Goal: Information Seeking & Learning: Learn about a topic

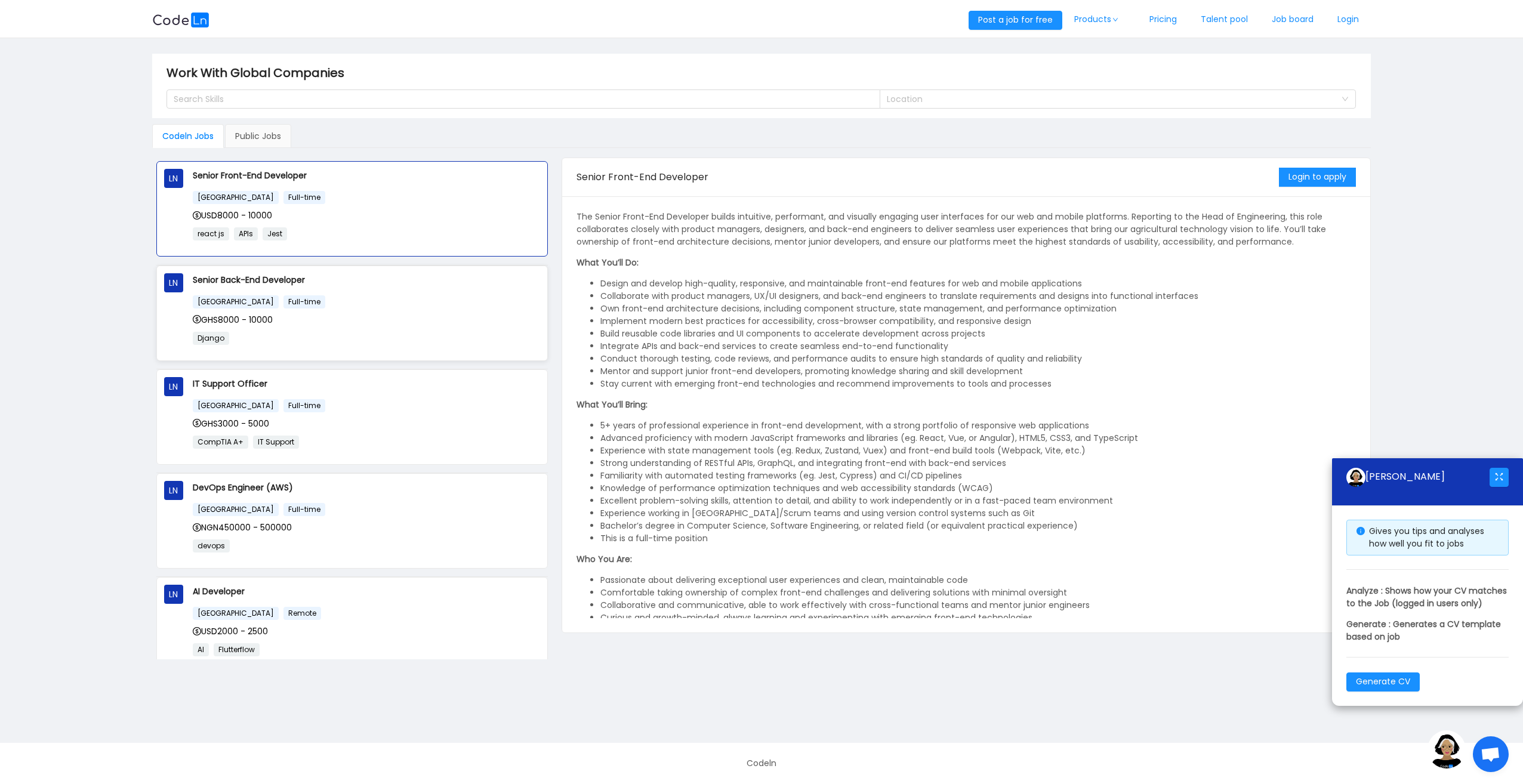
click at [409, 325] on div "[GEOGRAPHIC_DATA] Full-time GHS8000 - 10000 Django" at bounding box center [367, 324] width 348 height 59
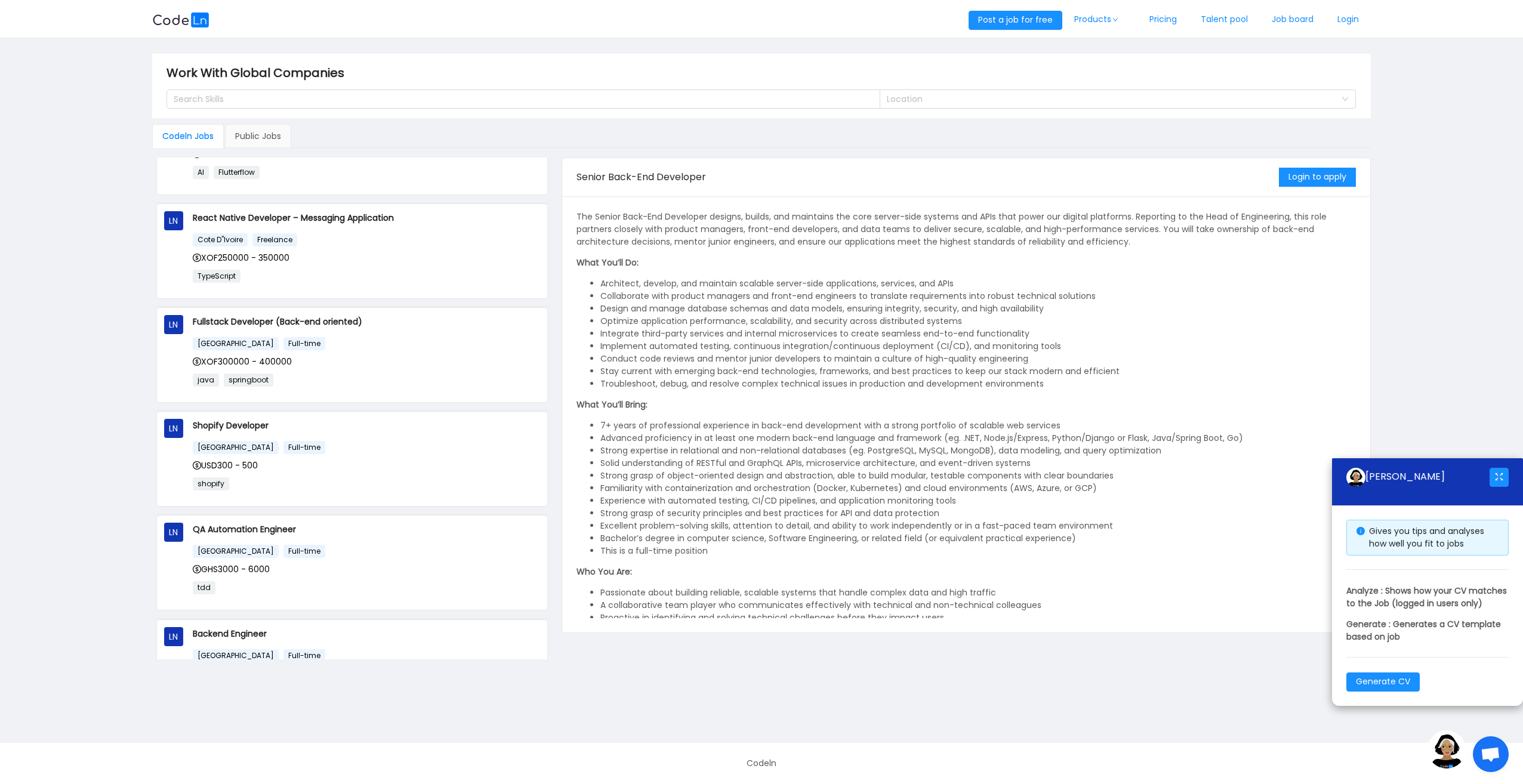
scroll to position [536, 0]
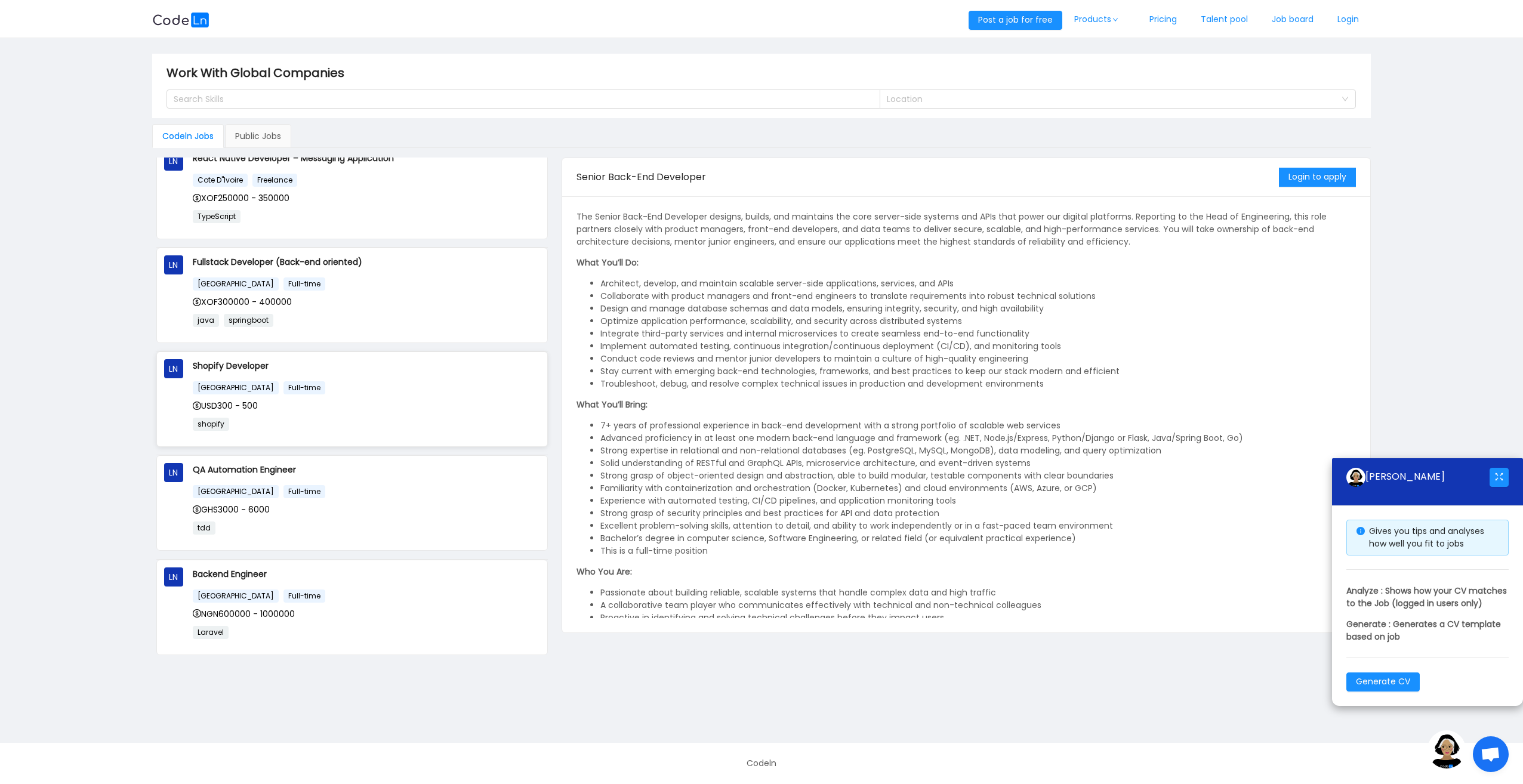
click at [344, 383] on div "[GEOGRAPHIC_DATA] Full-time" at bounding box center [367, 387] width 348 height 14
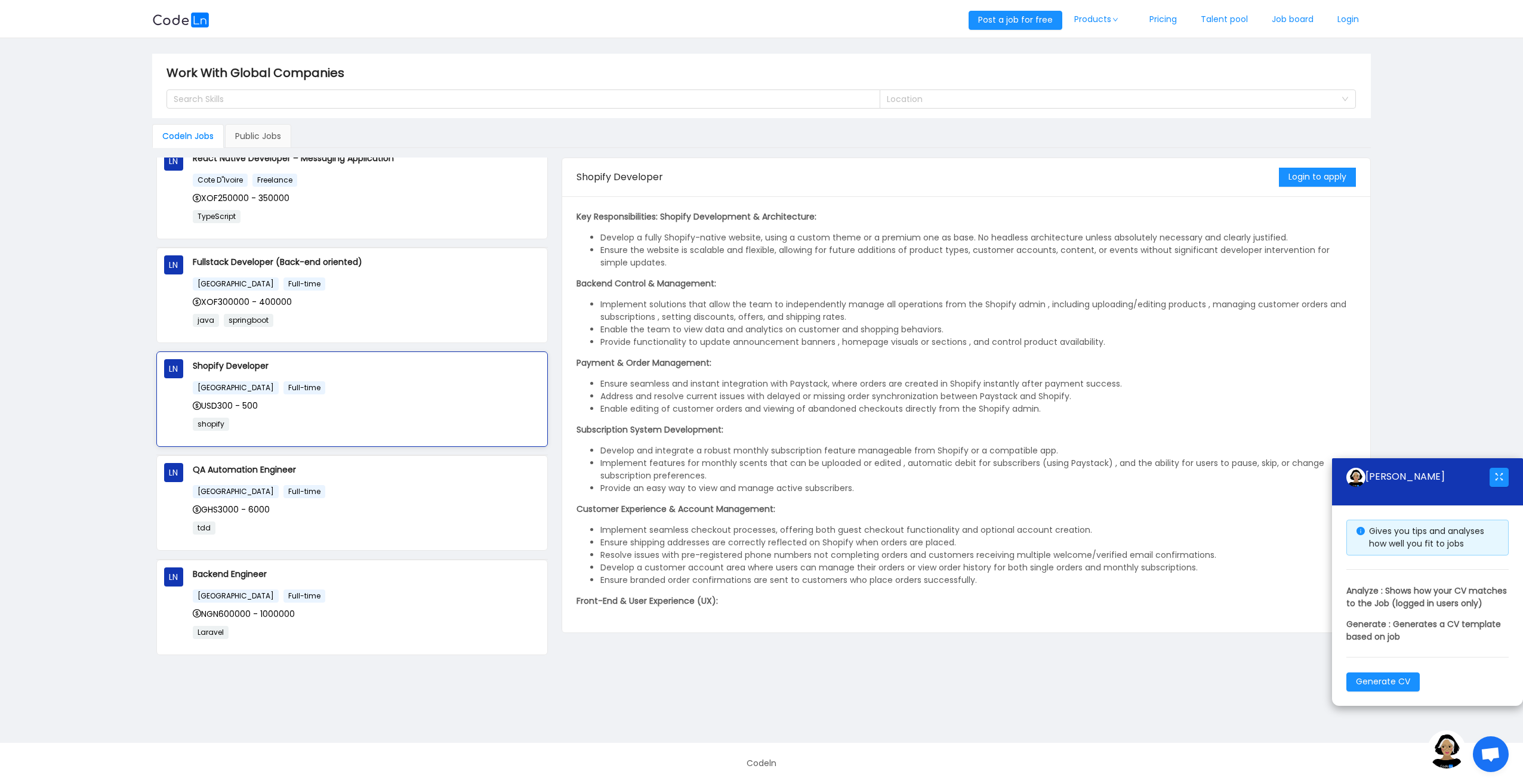
scroll to position [594, 0]
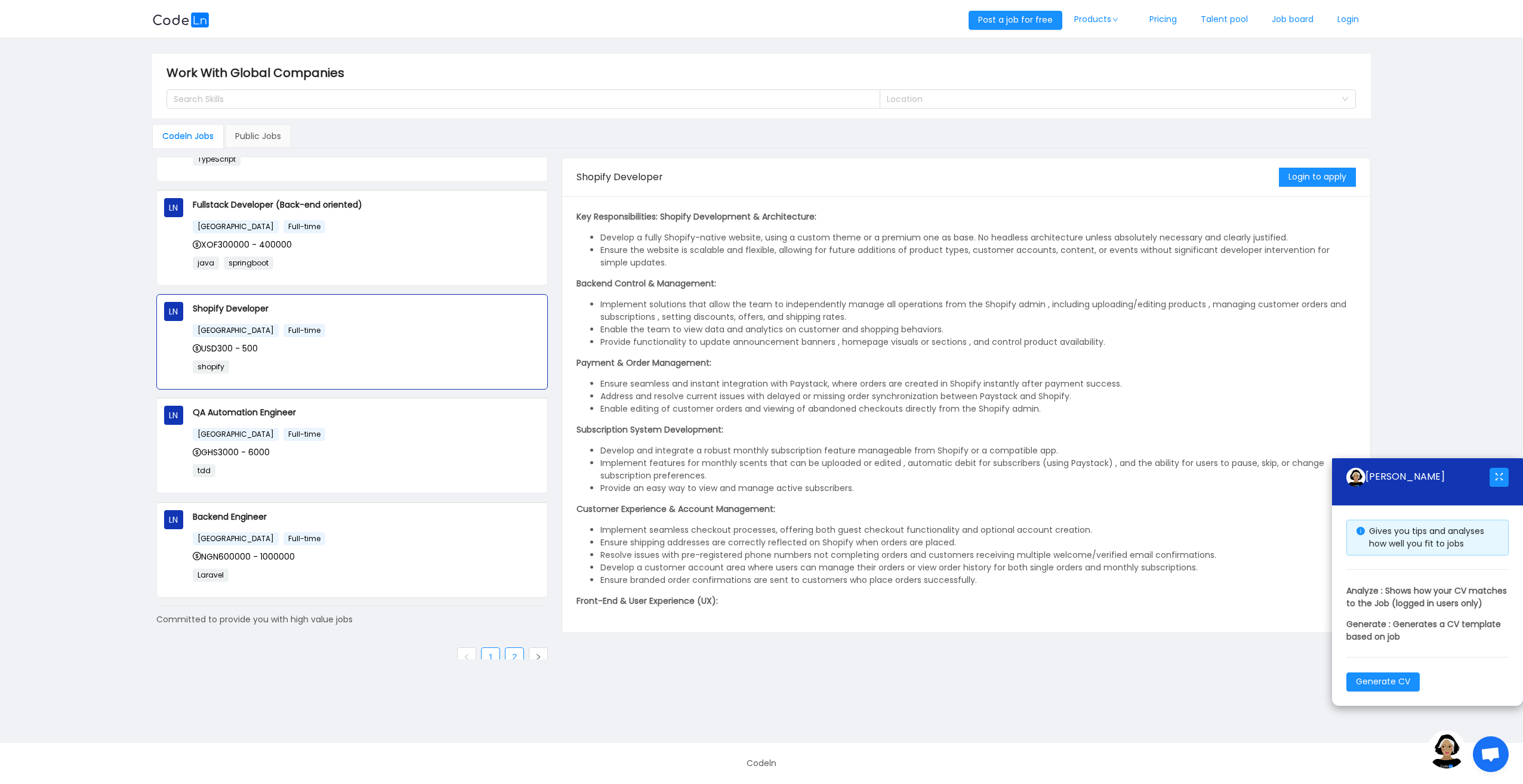
click at [505, 647] on link "2" at bounding box center [514, 657] width 18 height 18
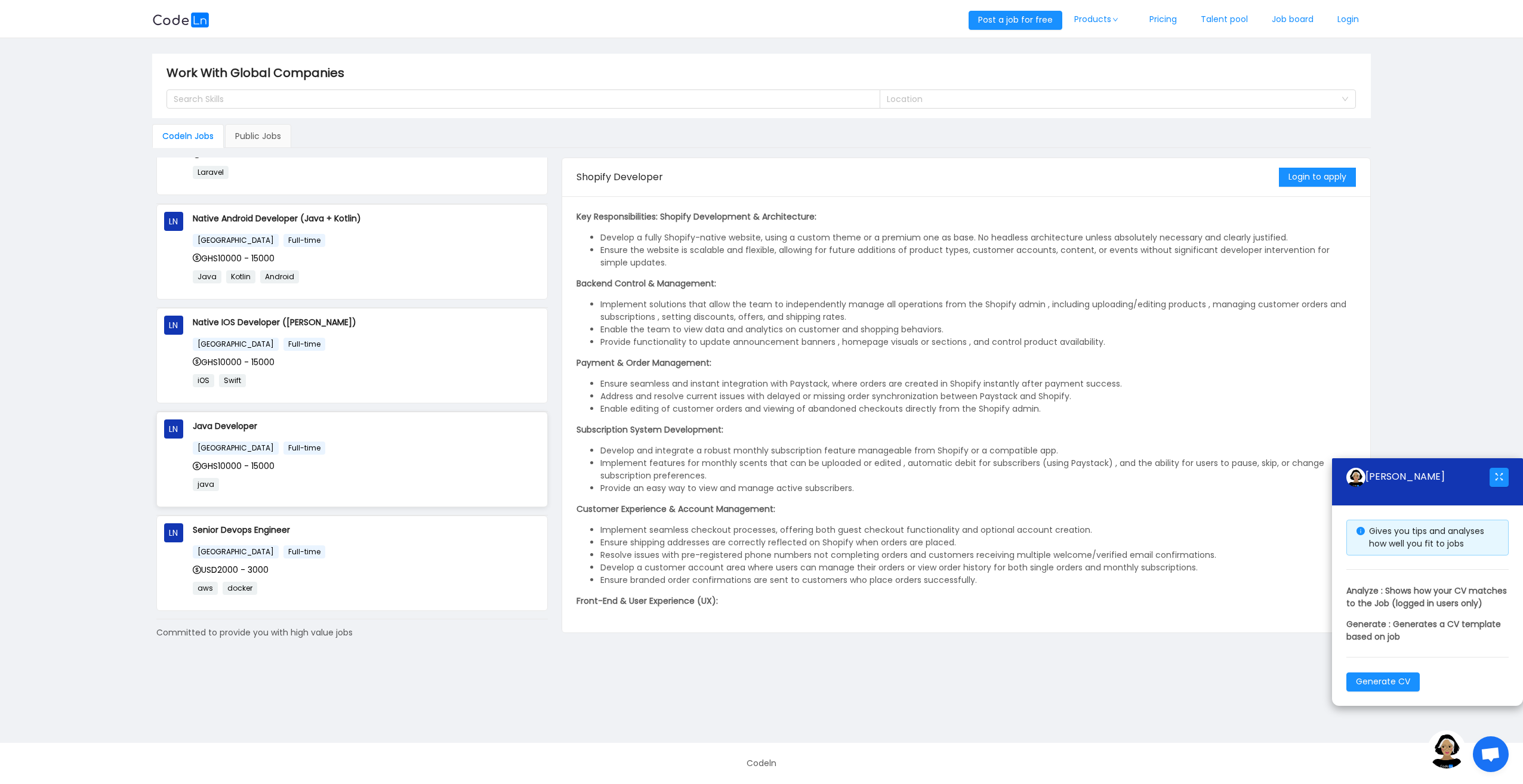
scroll to position [0, 0]
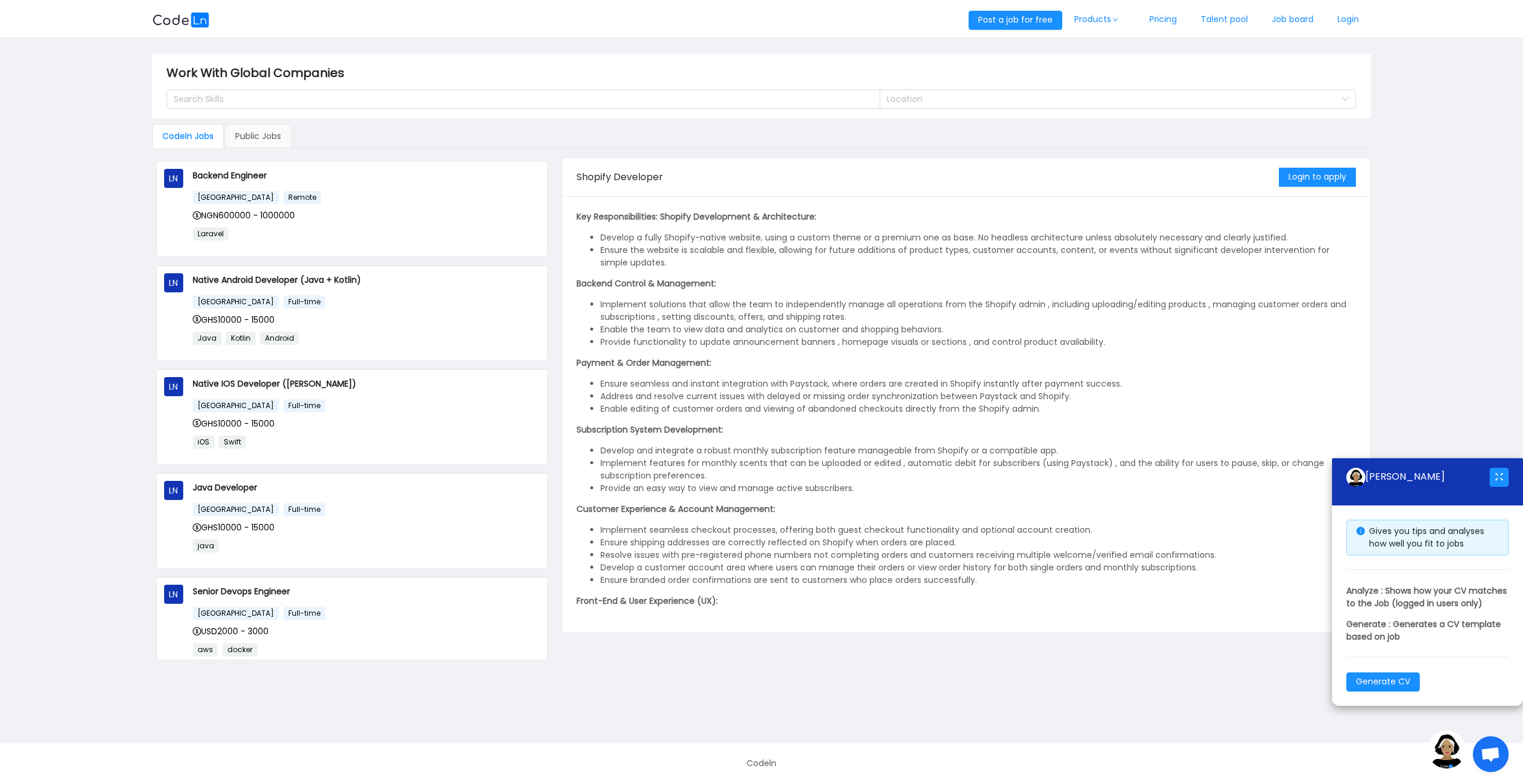
click at [190, 22] on img at bounding box center [181, 20] width 57 height 15
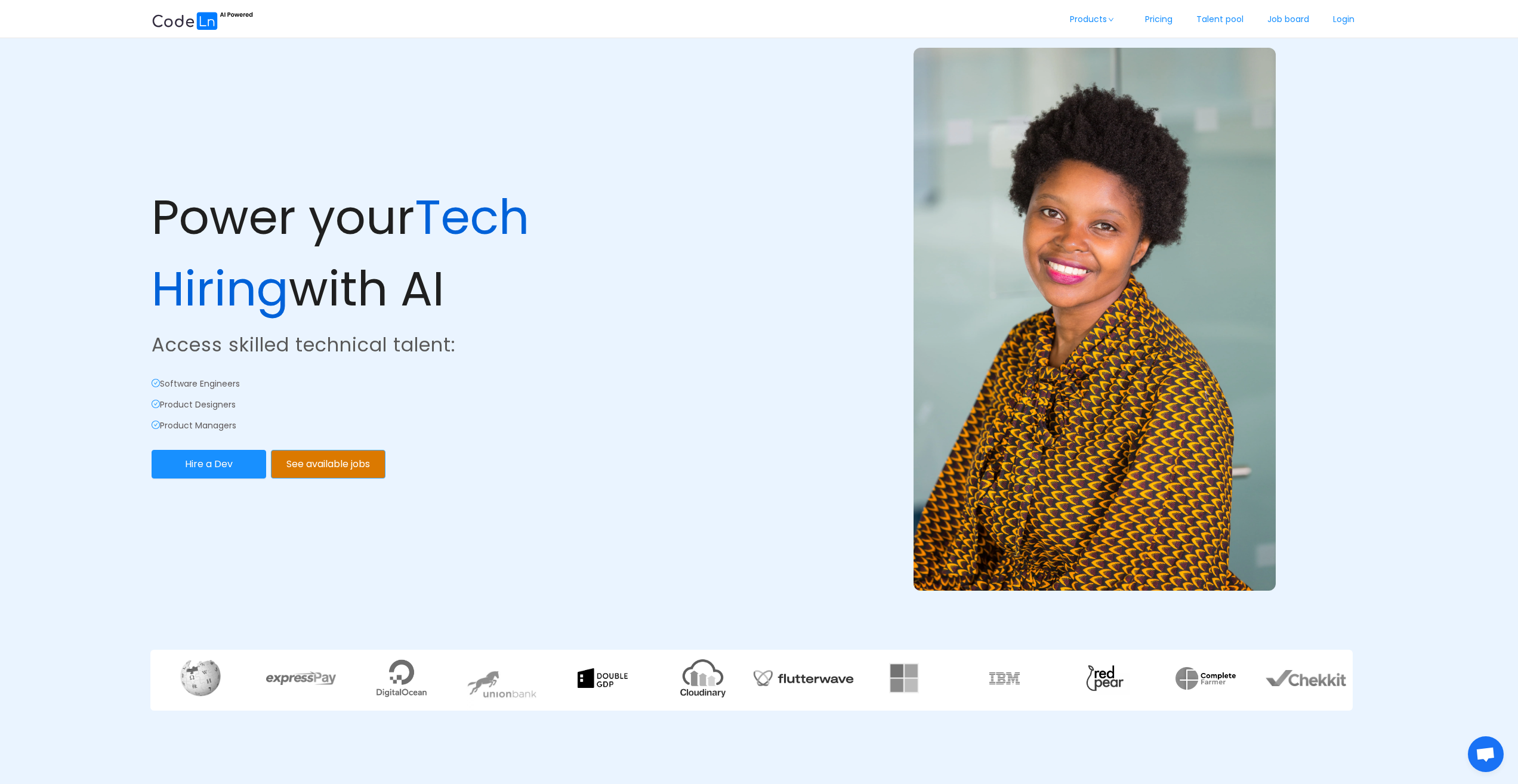
click at [361, 469] on button "See available jobs" at bounding box center [328, 464] width 114 height 29
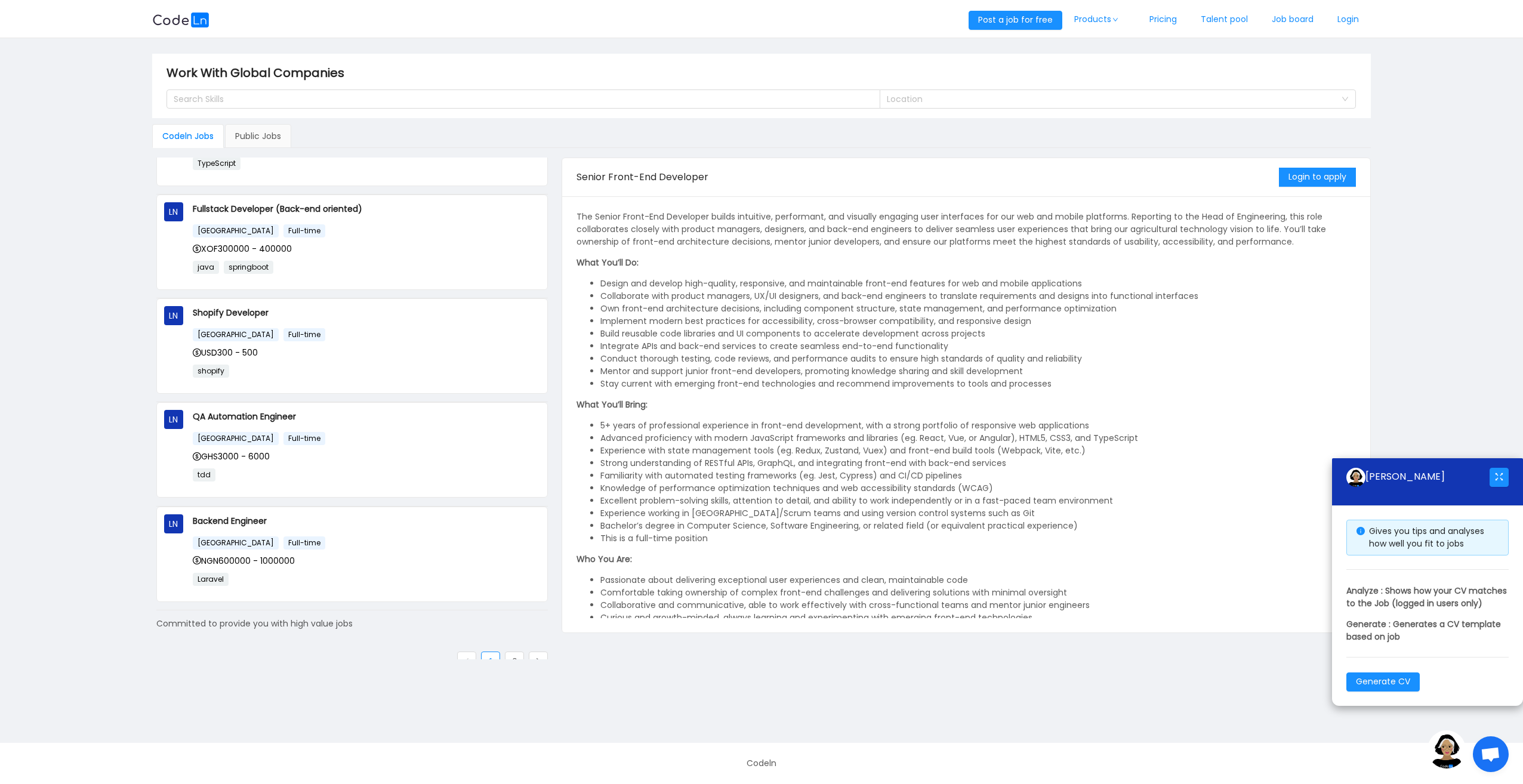
scroll to position [594, 0]
